Goal: Navigation & Orientation: Find specific page/section

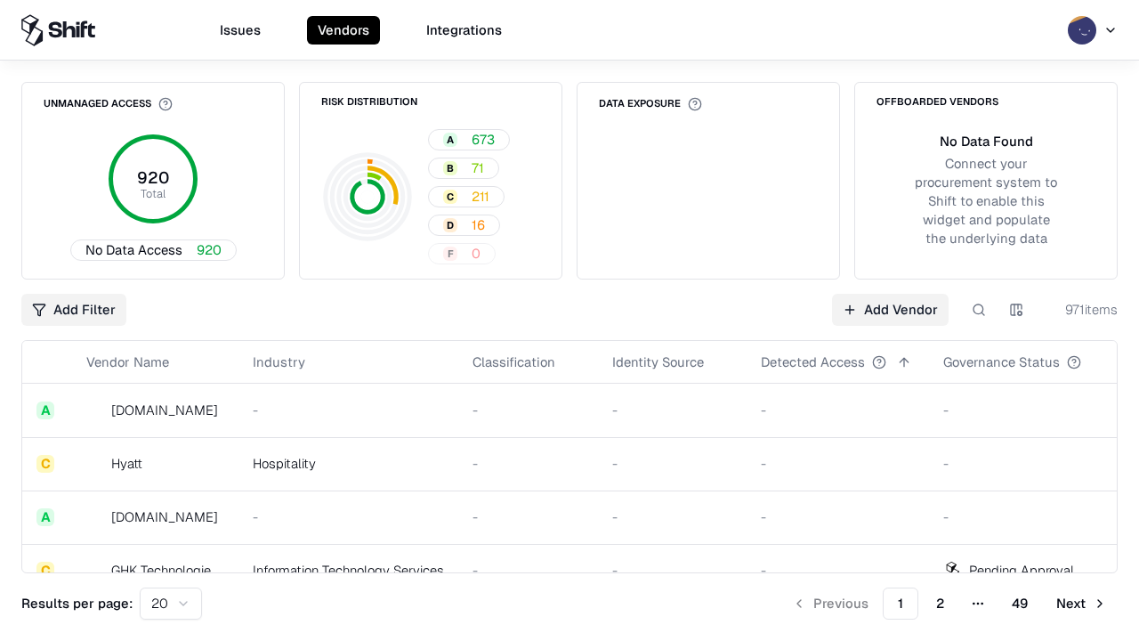
click at [171, 603] on html "Issues Vendors Integrations Unmanaged Access 920 Total No Data Access 920 Risk …" at bounding box center [569, 320] width 1139 height 641
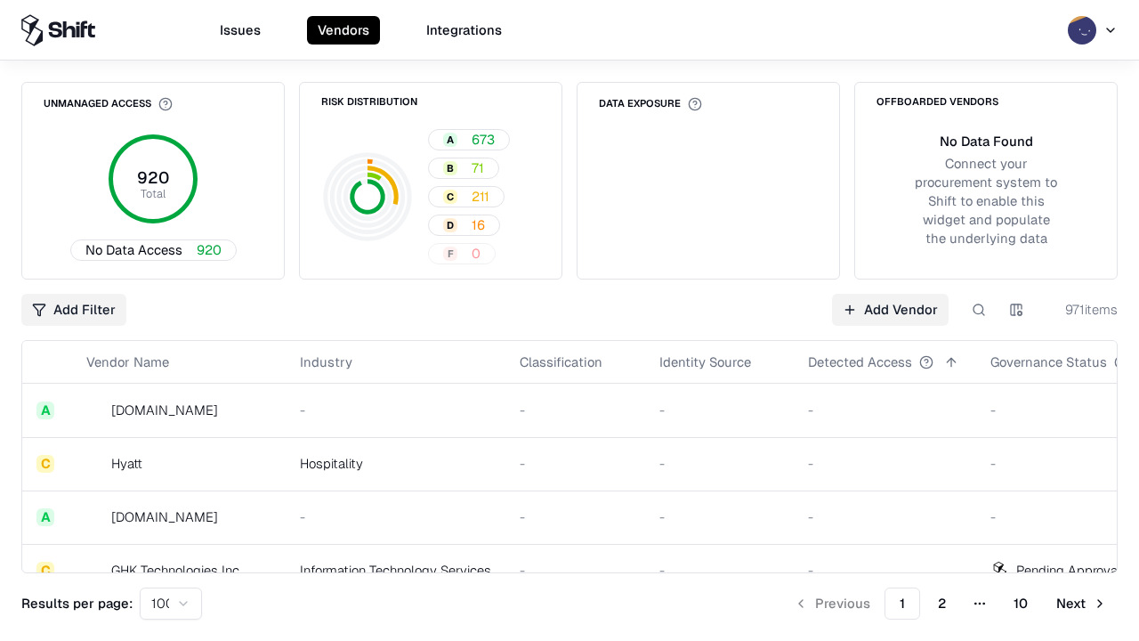
click at [1081, 603] on button "Next" at bounding box center [1082, 603] width 72 height 32
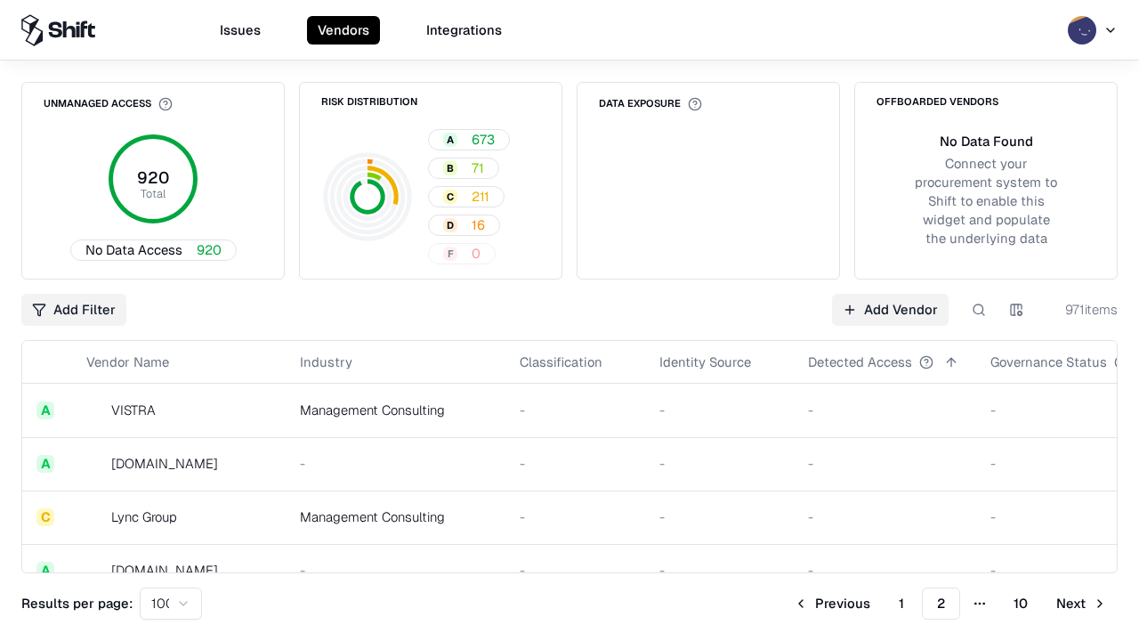
click at [1081, 603] on button "Next" at bounding box center [1082, 603] width 72 height 32
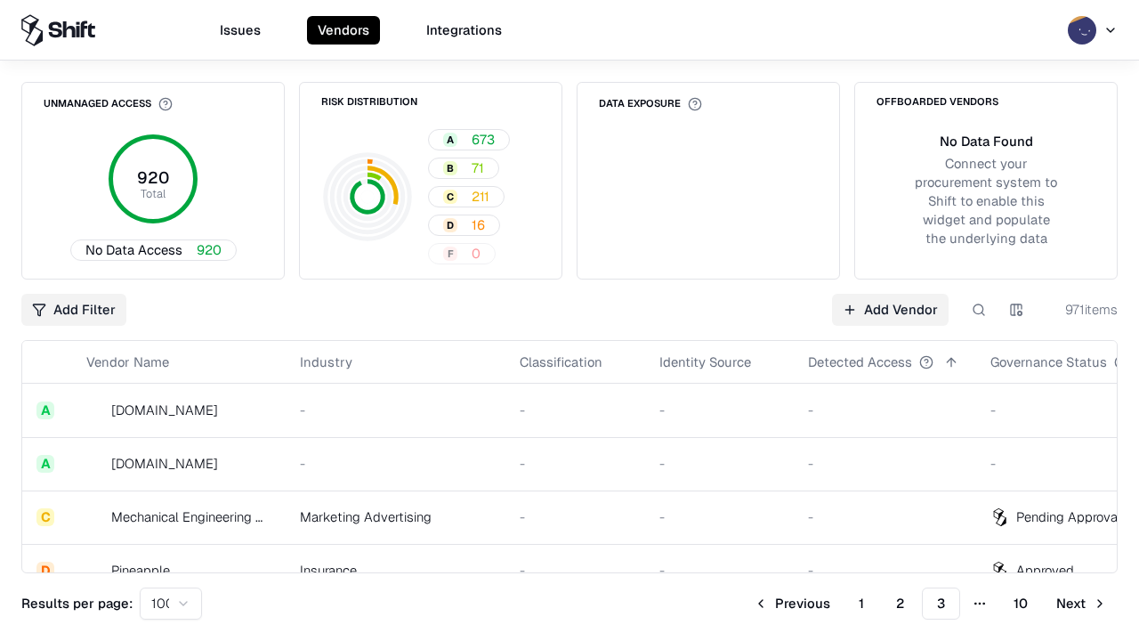
click at [1081, 603] on button "Next" at bounding box center [1082, 603] width 72 height 32
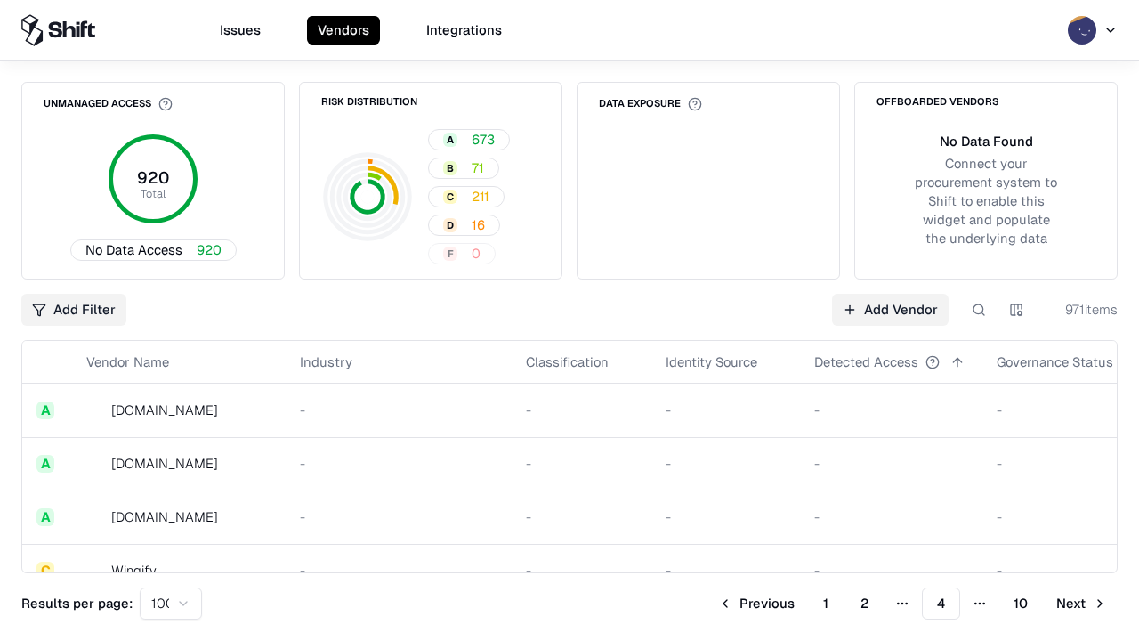
click at [1081, 603] on button "Next" at bounding box center [1082, 603] width 72 height 32
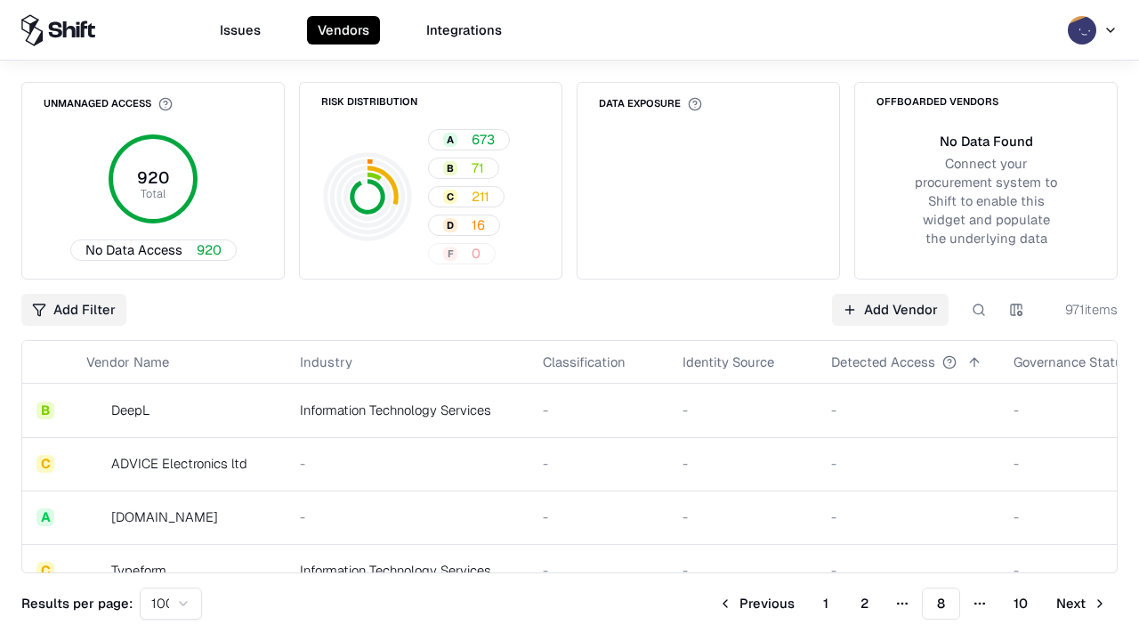
click at [1081, 603] on button "Next" at bounding box center [1082, 603] width 72 height 32
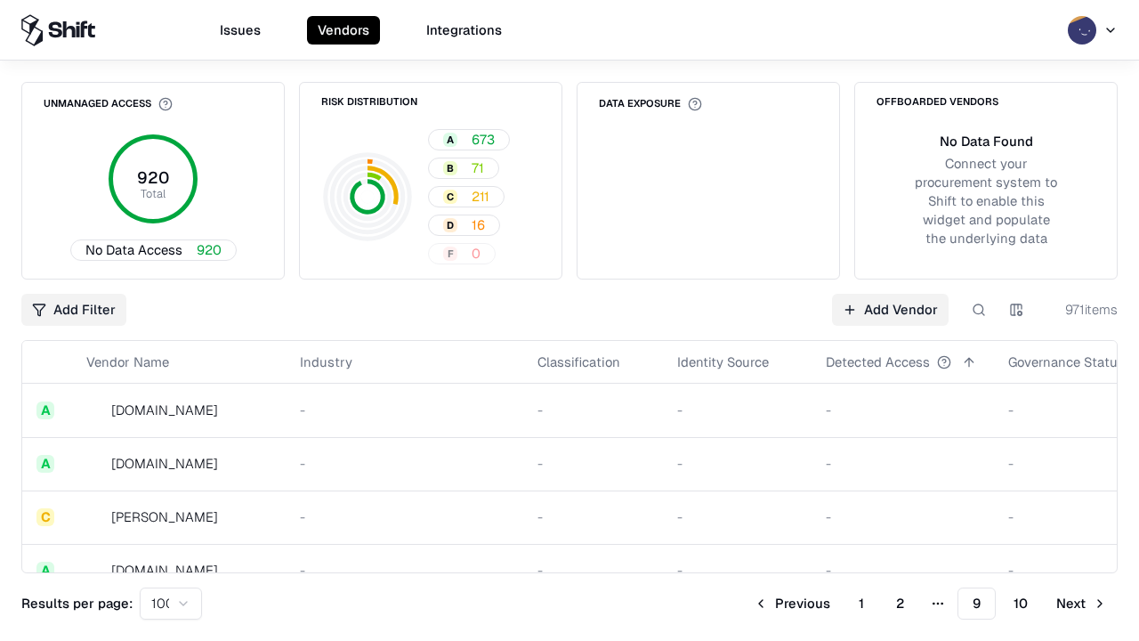
click at [1081, 603] on button "Next" at bounding box center [1082, 603] width 72 height 32
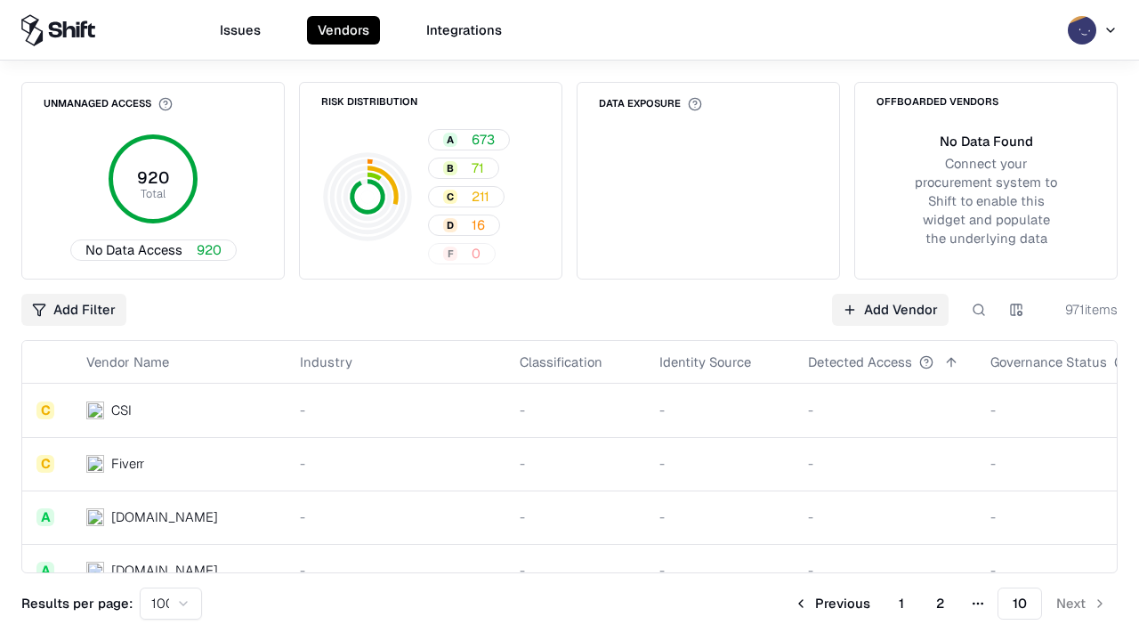
click at [832, 603] on button "Previous" at bounding box center [832, 603] width 98 height 32
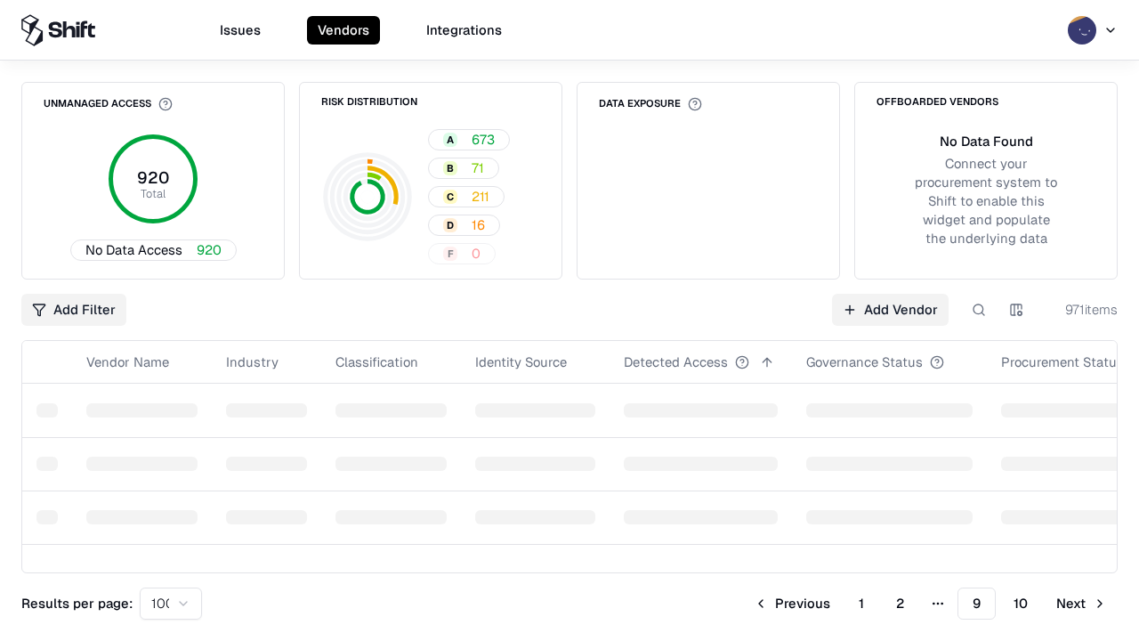
click at [792, 603] on button "Previous" at bounding box center [792, 603] width 98 height 32
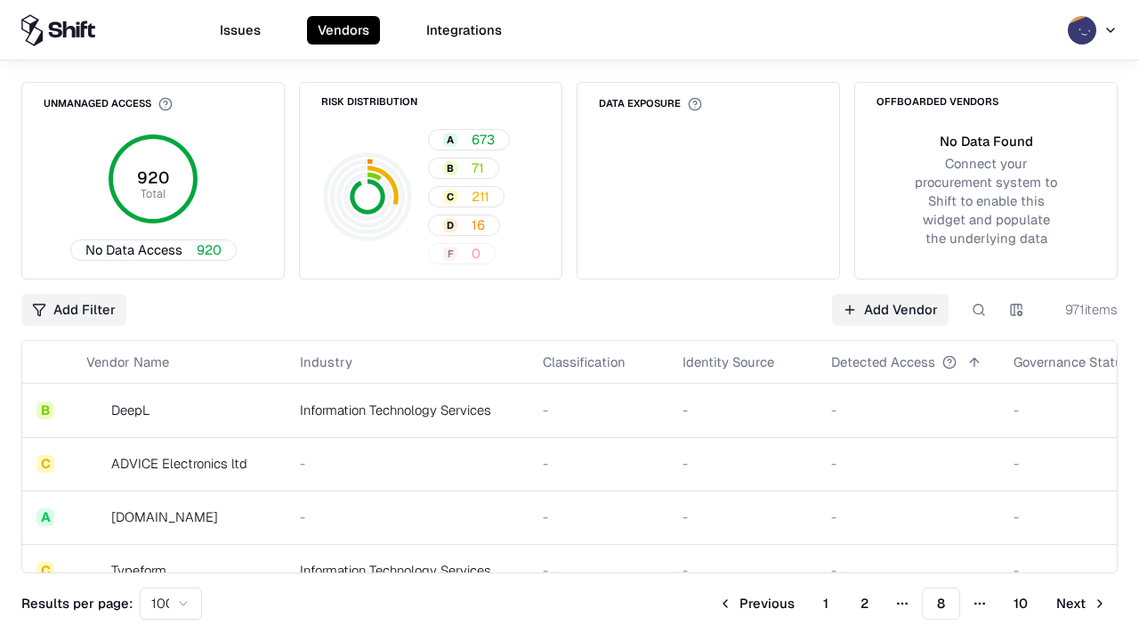
click at [757, 603] on button "Previous" at bounding box center [757, 603] width 98 height 32
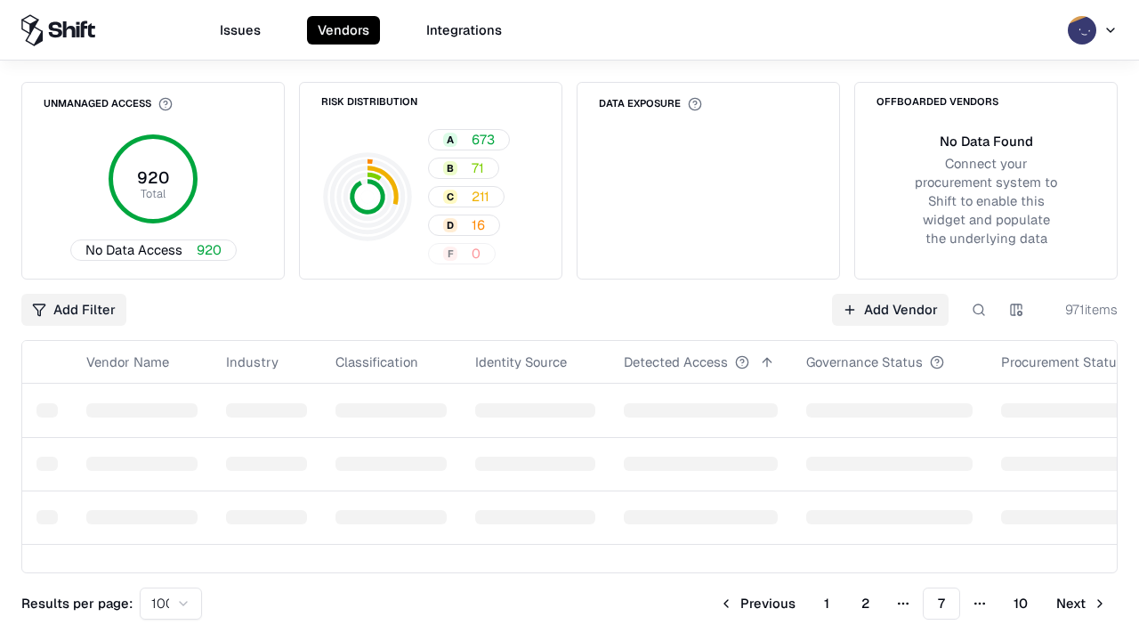
click at [757, 603] on button "Previous" at bounding box center [757, 603] width 98 height 32
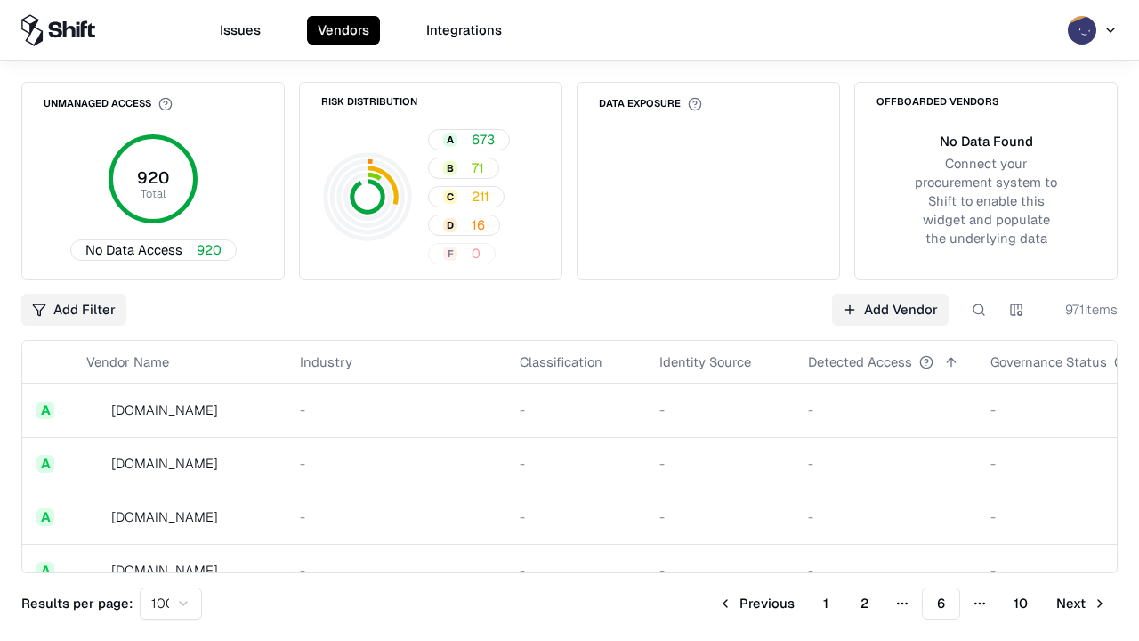
click at [757, 603] on button "Previous" at bounding box center [757, 603] width 98 height 32
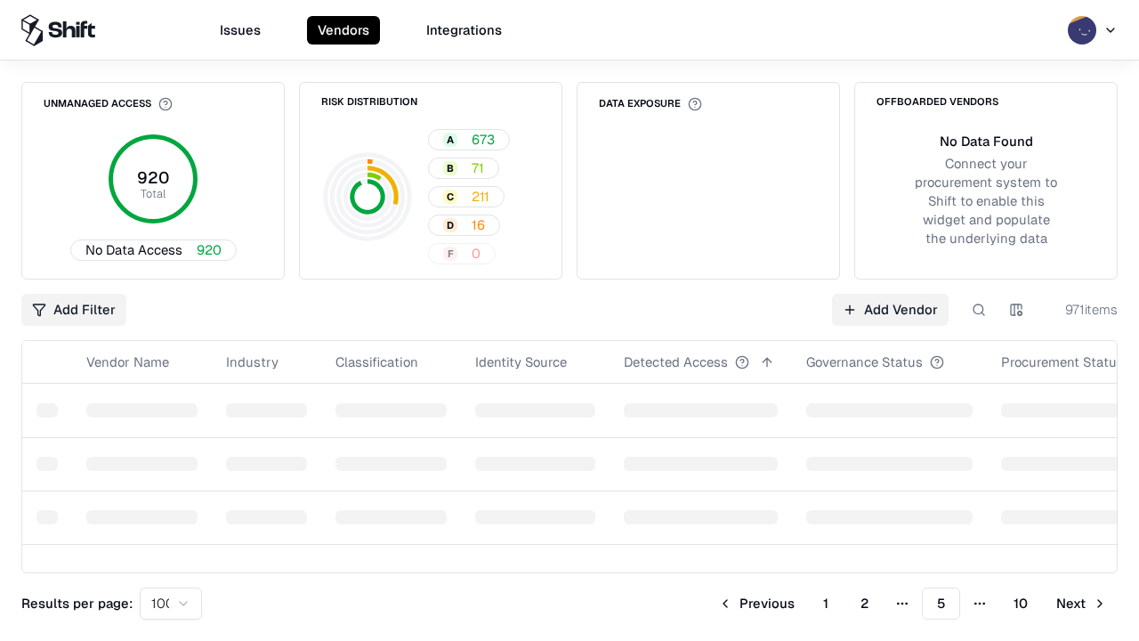
click at [757, 603] on button "Previous" at bounding box center [757, 603] width 98 height 32
